Goal: Task Accomplishment & Management: Manage account settings

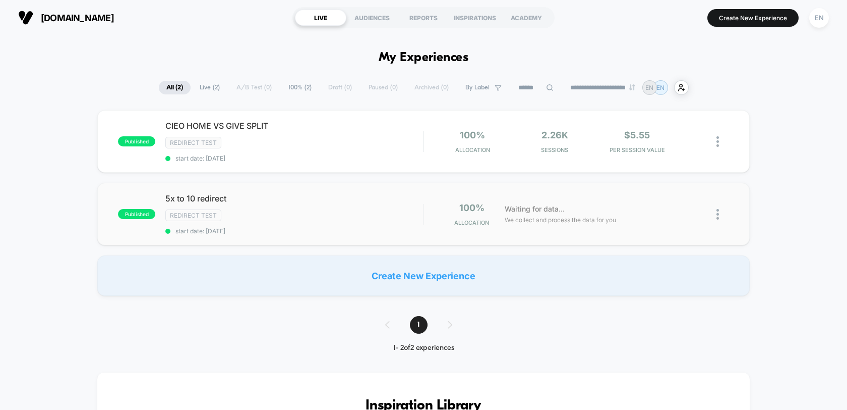
click at [717, 209] on img at bounding box center [718, 214] width 3 height 11
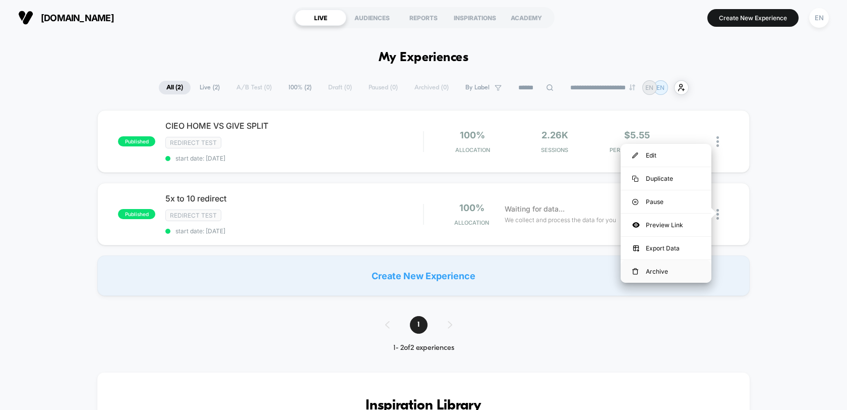
click at [634, 270] on img at bounding box center [636, 271] width 6 height 7
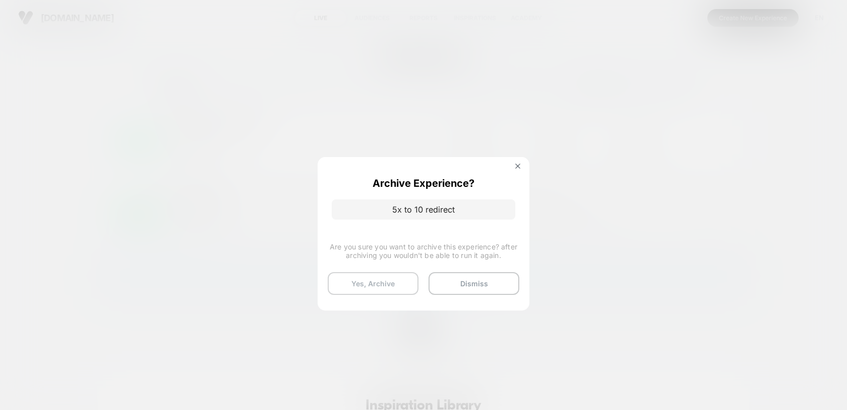
click at [390, 282] on button "Yes, Archive" at bounding box center [373, 283] width 91 height 23
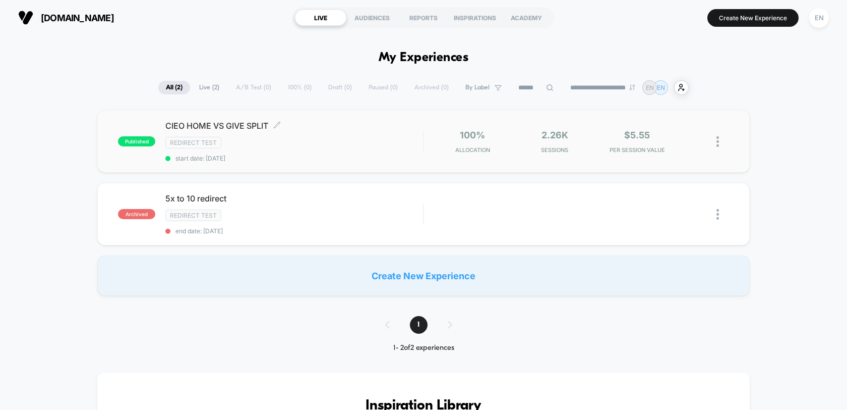
click at [291, 153] on div "CIEO HOME VS GIVE SPLIT Click to edit experience details Click to edit experien…" at bounding box center [294, 141] width 258 height 41
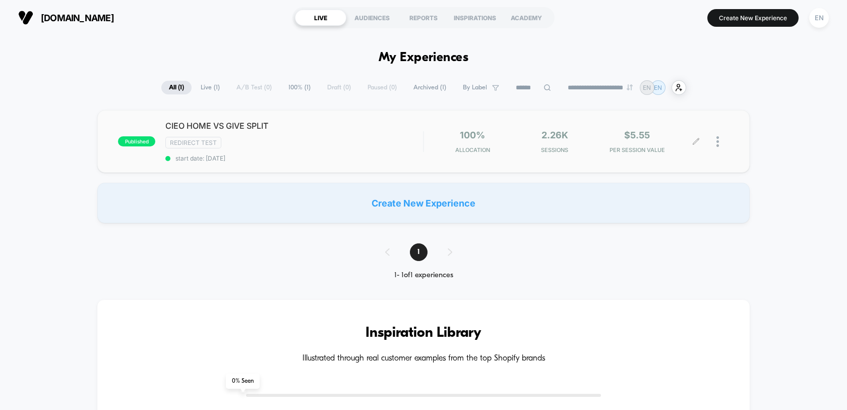
click at [718, 135] on div at bounding box center [723, 142] width 13 height 24
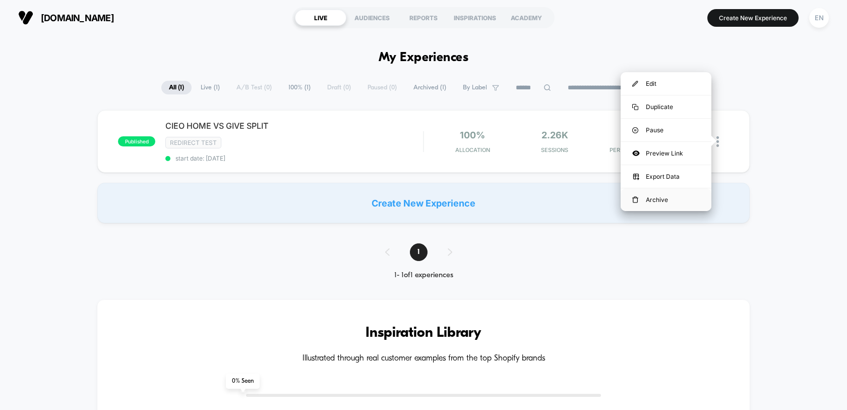
click at [656, 200] on div "Archive" at bounding box center [666, 199] width 91 height 23
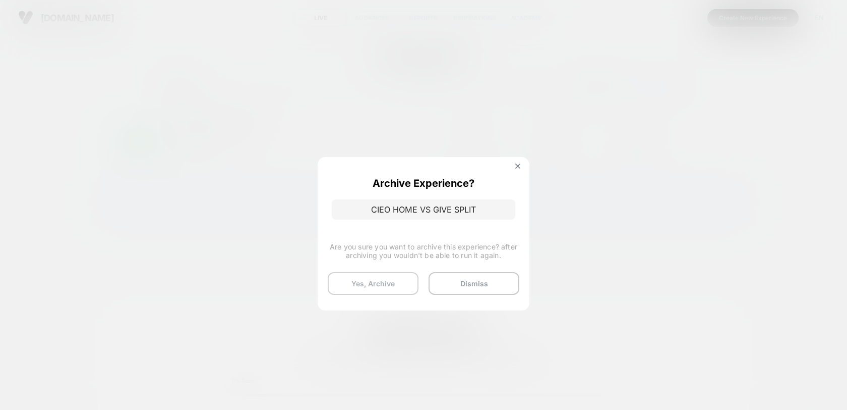
click at [376, 279] on button "Yes, Archive" at bounding box center [373, 283] width 91 height 23
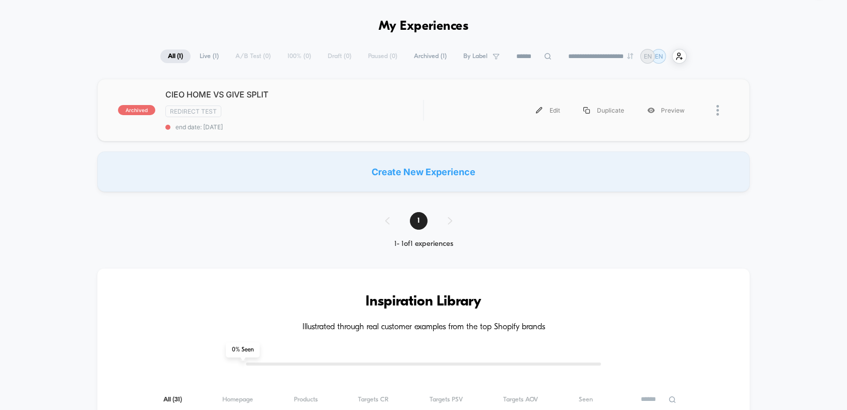
scroll to position [38, 0]
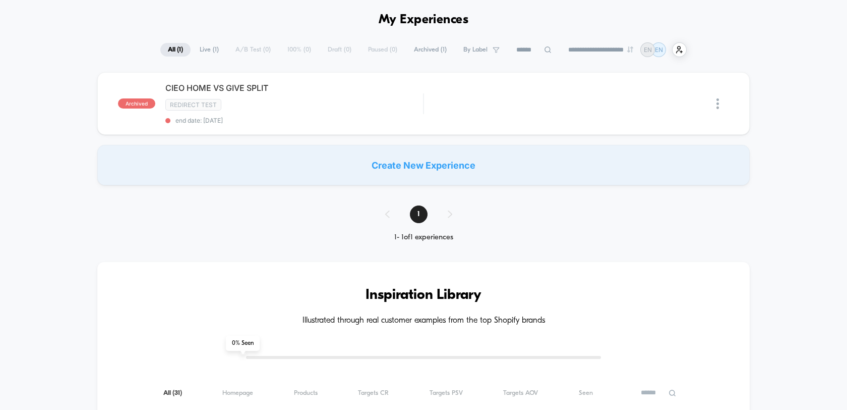
click at [427, 52] on span "Archived ( 1 )" at bounding box center [431, 50] width 48 height 14
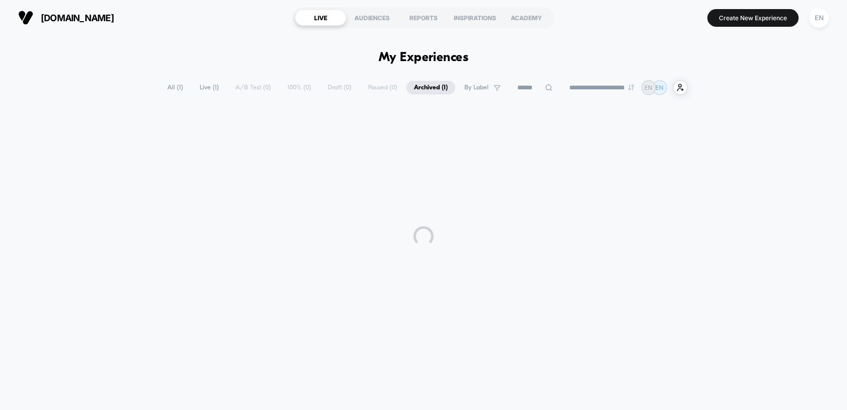
scroll to position [0, 0]
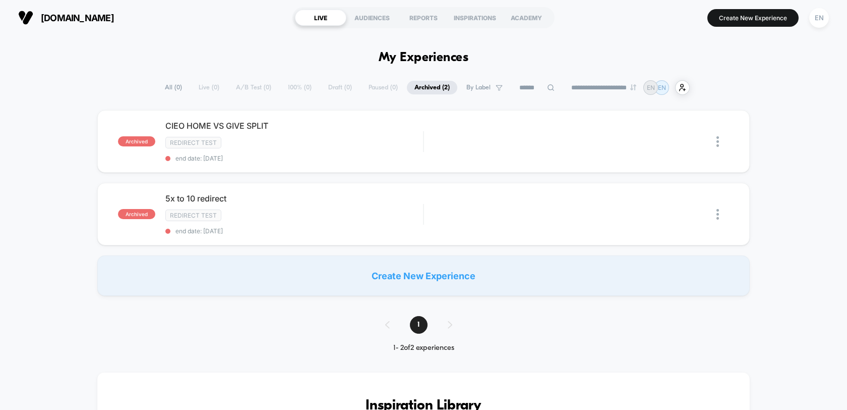
click at [162, 85] on span "All ( 0 )" at bounding box center [173, 88] width 32 height 14
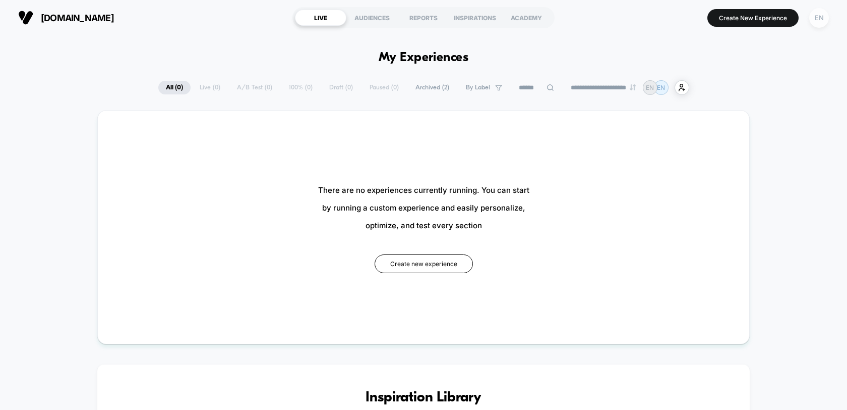
click at [817, 23] on div "EN" at bounding box center [820, 18] width 20 height 20
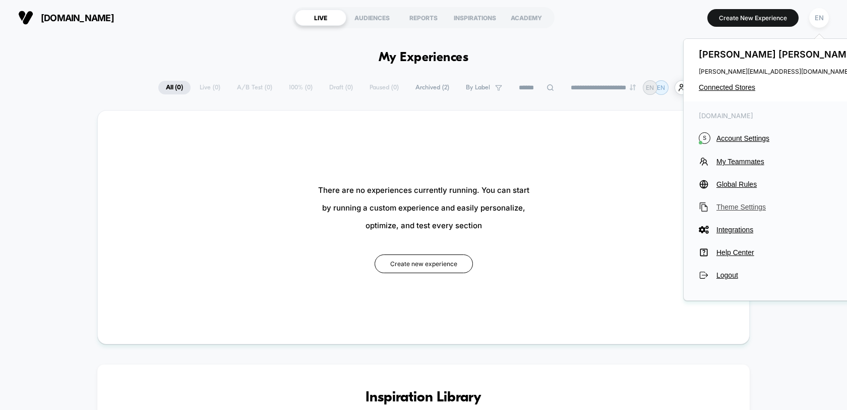
click at [736, 208] on span "Theme Settings" at bounding box center [788, 207] width 142 height 8
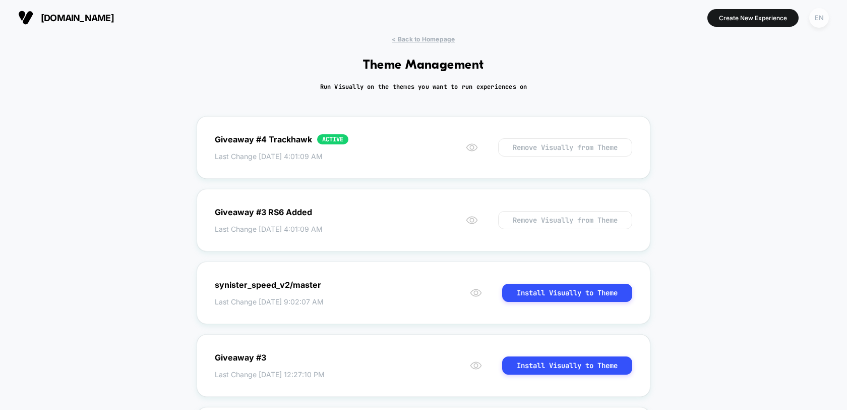
click at [817, 19] on div "EN" at bounding box center [820, 18] width 20 height 20
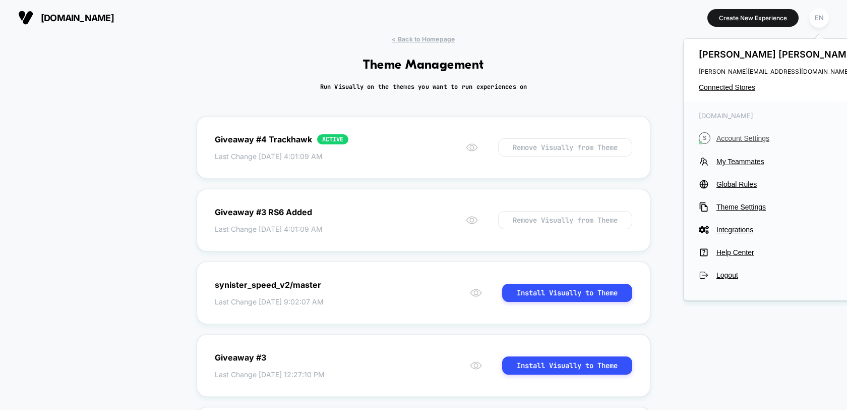
click at [747, 142] on button "S Account Settings" at bounding box center [778, 138] width 159 height 12
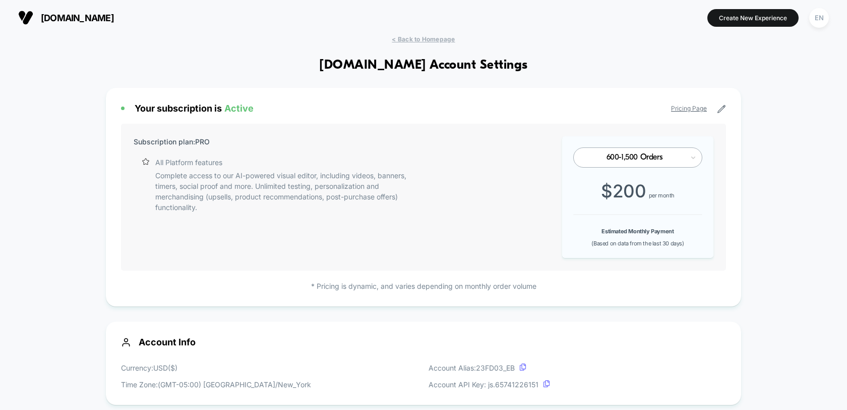
scroll to position [136, 0]
click at [685, 157] on div "600-1,500 Orders" at bounding box center [638, 157] width 129 height 20
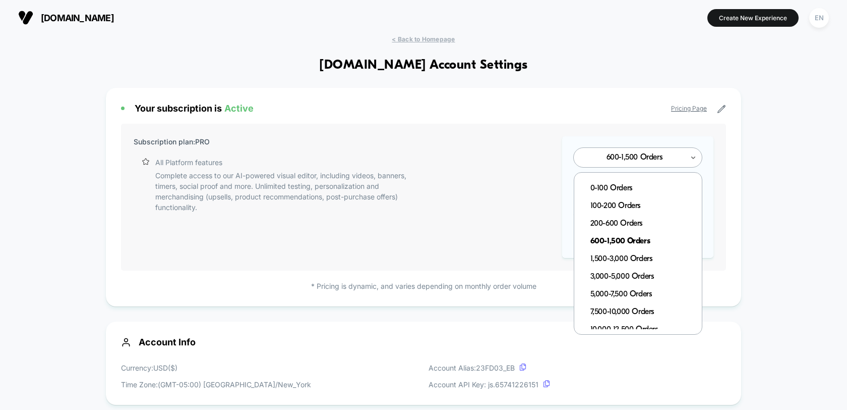
click at [726, 165] on div "Your subscription is Active Pricing Page Subscription plan: PRO All Platform fe…" at bounding box center [424, 197] width 636 height 218
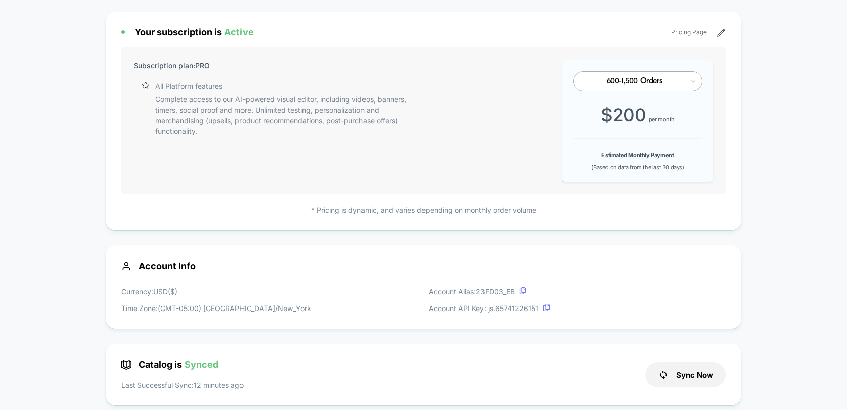
scroll to position [0, 0]
